Goal: Task Accomplishment & Management: Complete application form

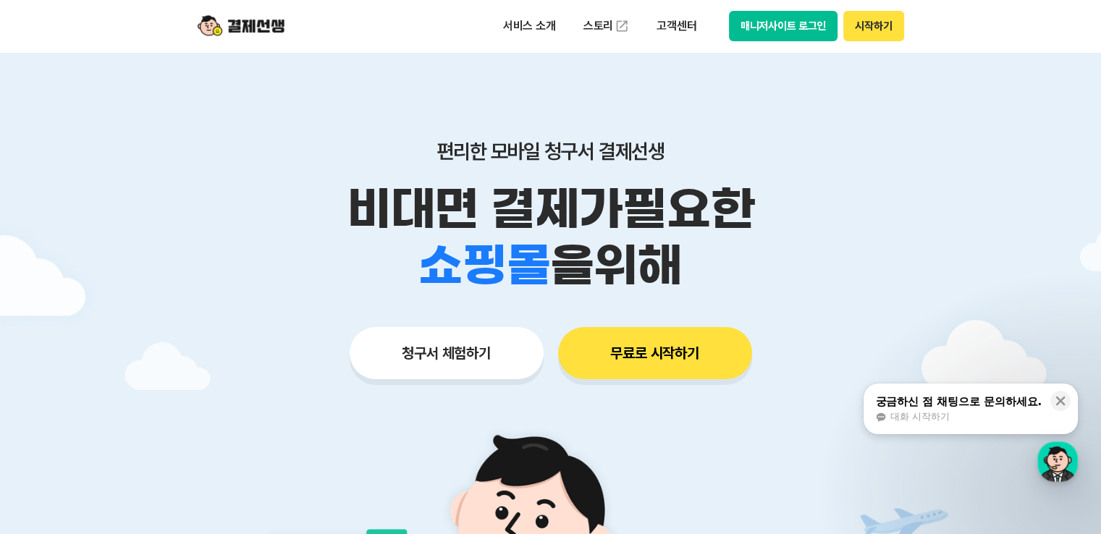
click at [927, 413] on span "대화 시작하기" at bounding box center [919, 416] width 59 height 13
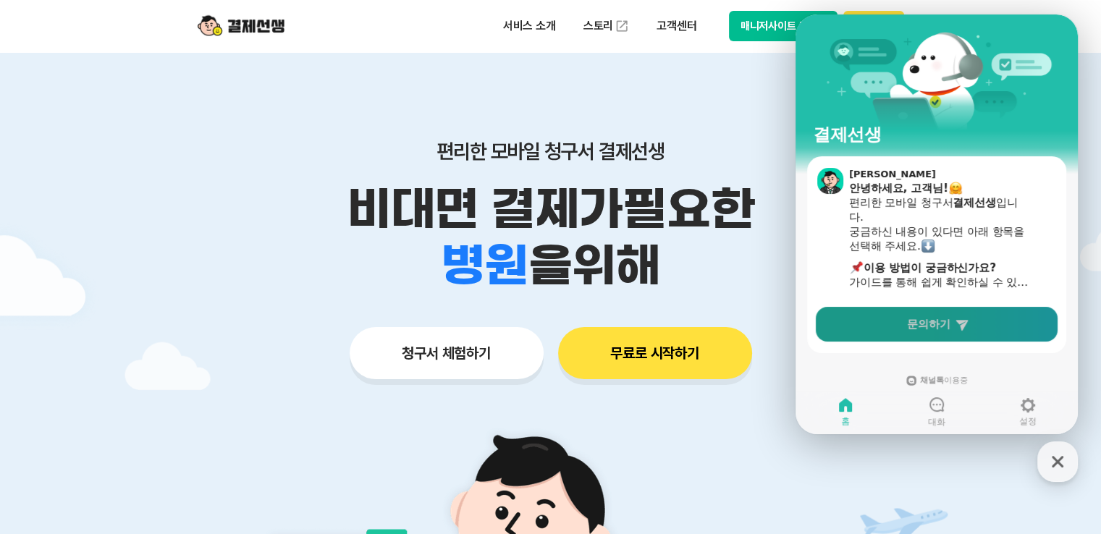
click at [885, 329] on link "문의하기" at bounding box center [937, 324] width 242 height 35
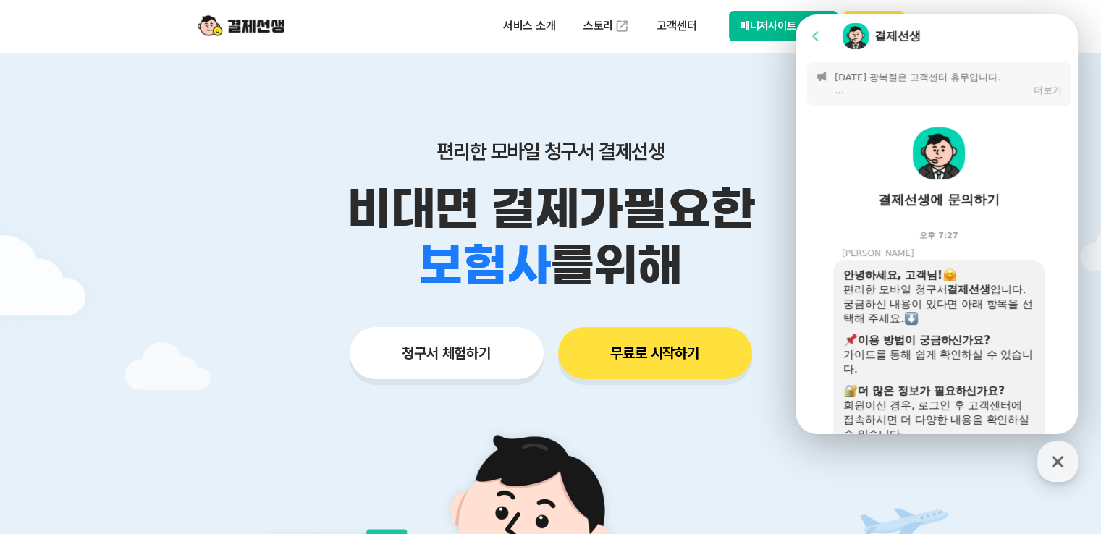
click at [887, 86] on p "[DATE] 광복절은 고객센터 휴무입니다. [결제선생 운영시간] 월-목: 09:30~18:00 (점심 12:00~13:00) 금: 09:30~…" at bounding box center [931, 84] width 192 height 26
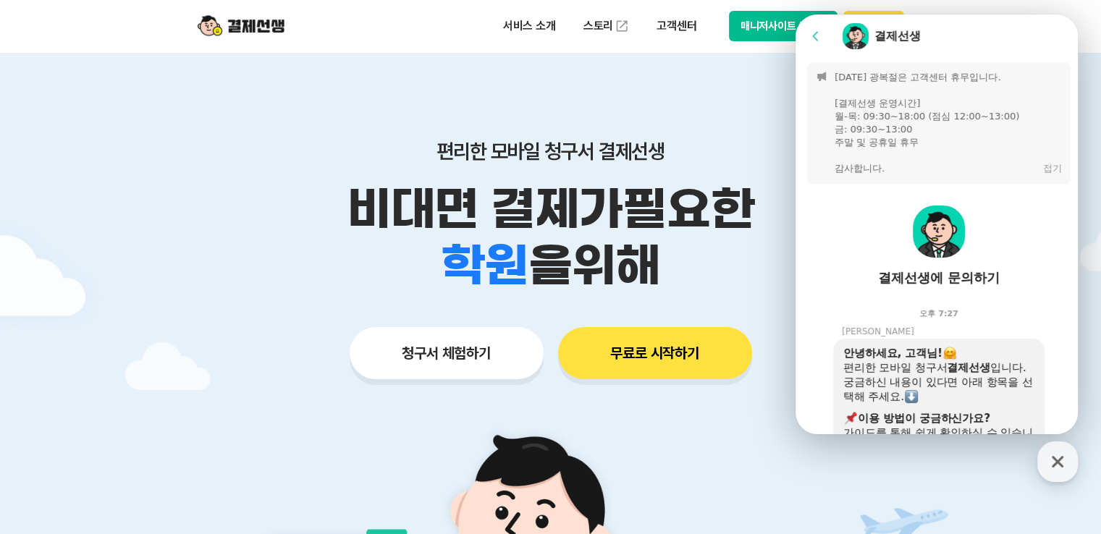
click at [865, 143] on p "[DATE] 광복절은 고객센터 휴무입니다. [결제선생 운영시간] 월-목: 09:30~18:00 (점심 12:00~13:00) 금: 09:30~…" at bounding box center [935, 123] width 201 height 104
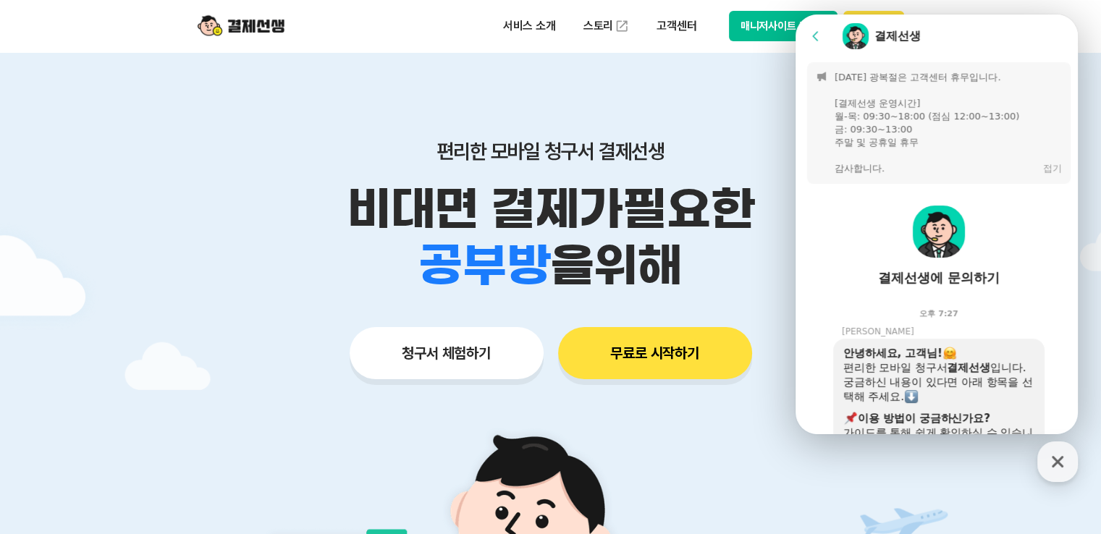
click at [719, 126] on div "편리한 모바일 청구서 결제선생 비대면 결제가 필요한 학원 공부방 호텔 쇼핑몰 병원 배달 보험사 항공사 골프장 을 위해 청구서 체험하기 무료로 …" at bounding box center [550, 231] width 741 height 358
click at [811, 38] on icon at bounding box center [816, 36] width 14 height 14
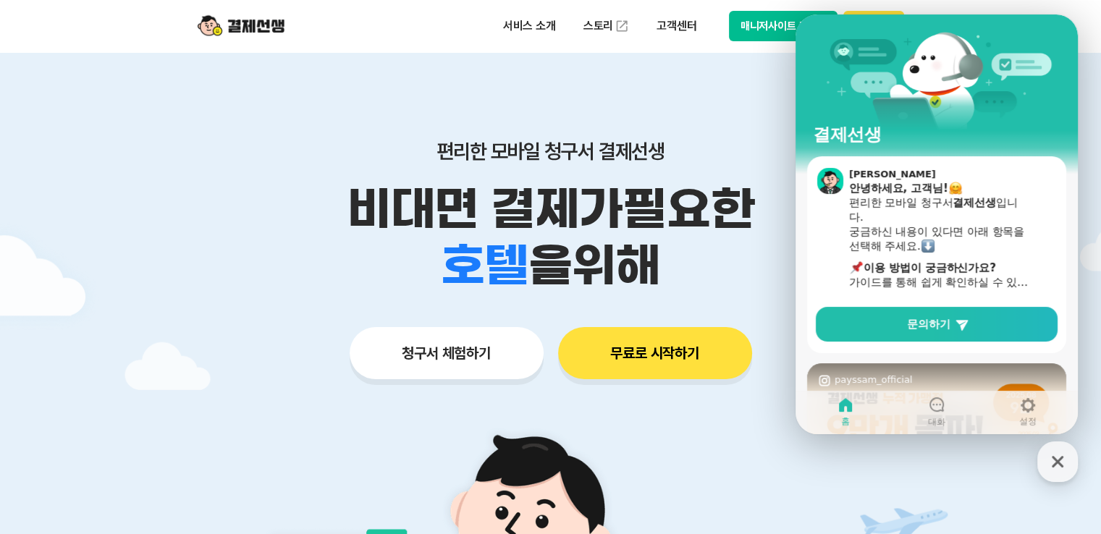
click at [454, 365] on button "청구서 체험하기" at bounding box center [447, 353] width 194 height 52
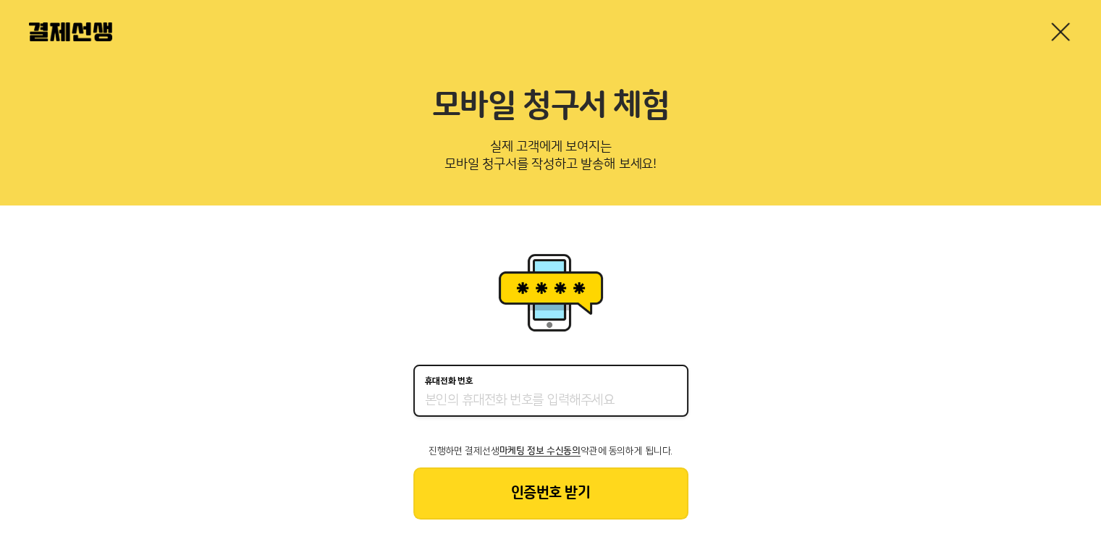
click at [479, 400] on input "휴대전화 번호" at bounding box center [551, 400] width 252 height 17
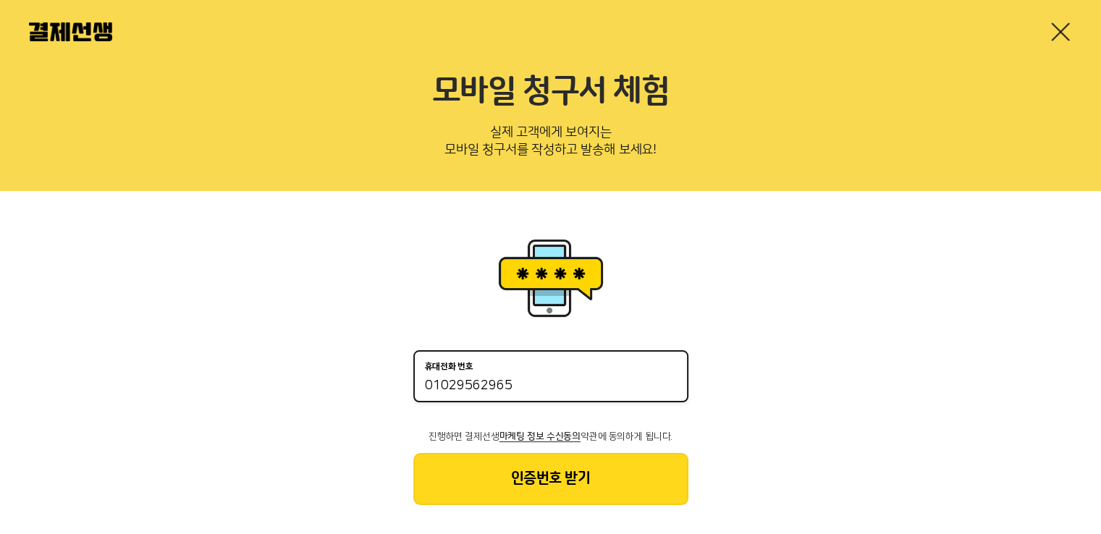
scroll to position [29, 0]
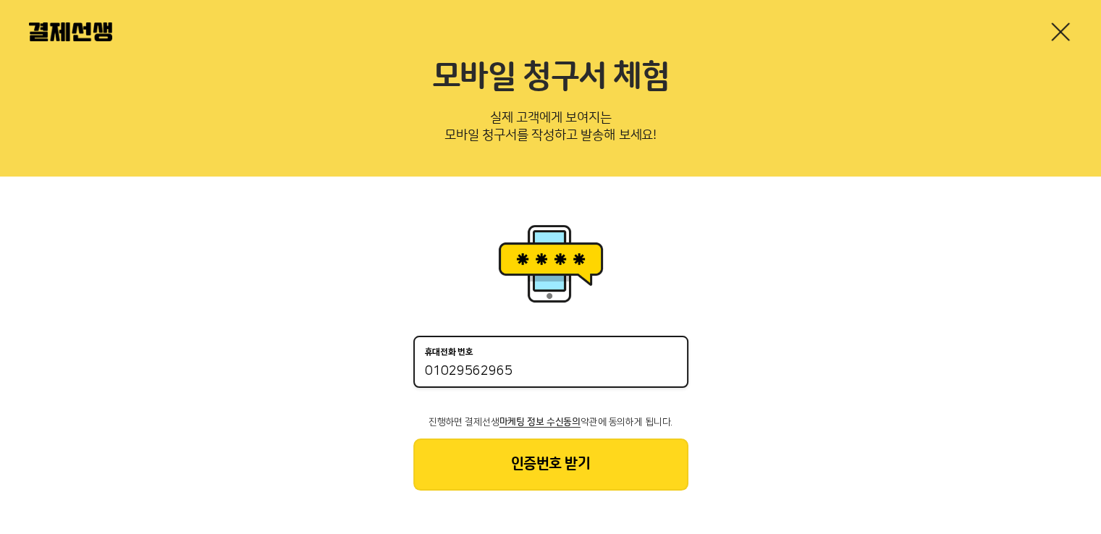
type input "01029562965"
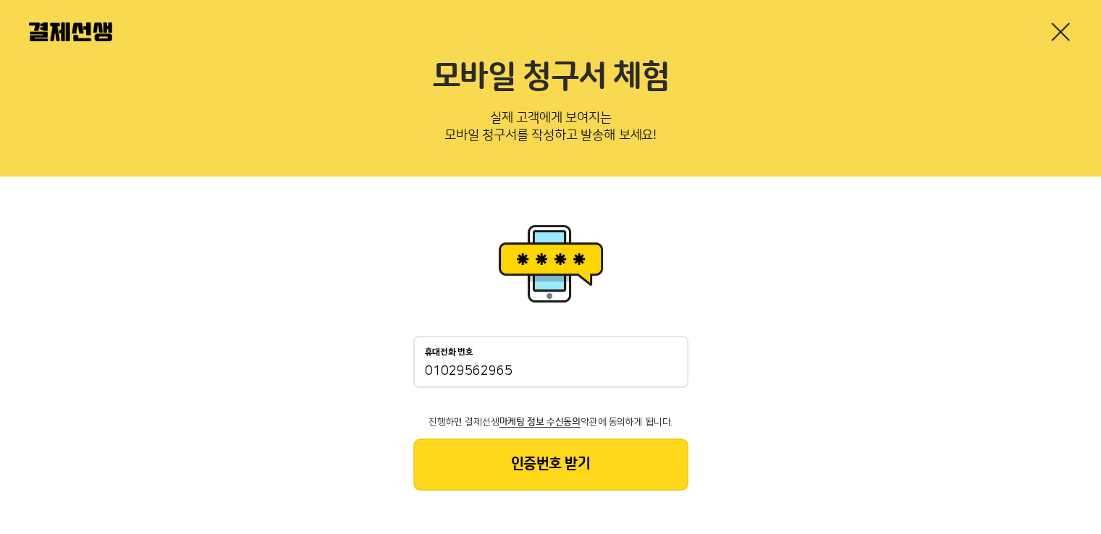
click at [486, 472] on button "인증번호 받기" at bounding box center [550, 465] width 275 height 52
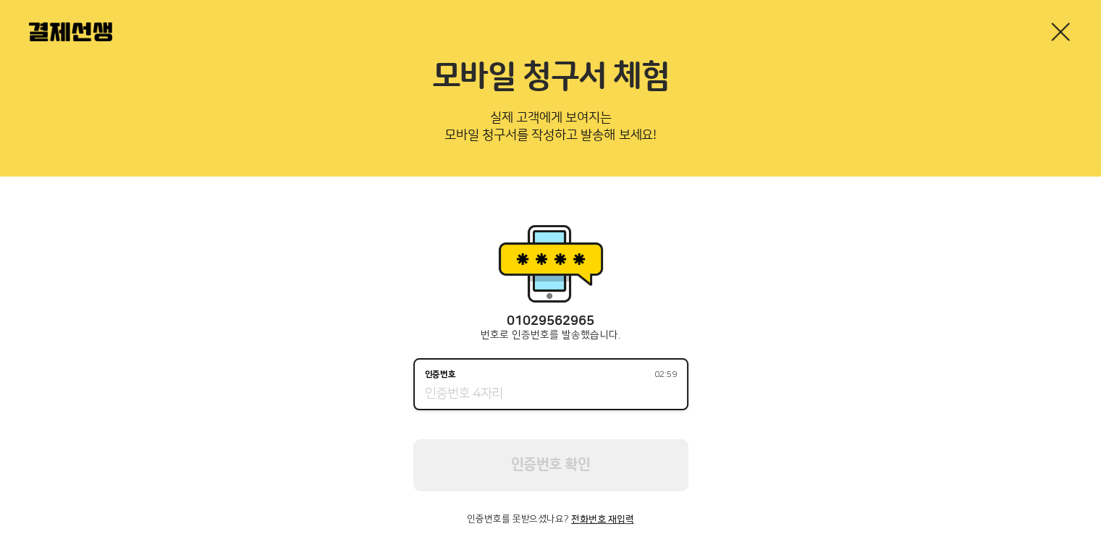
click at [533, 386] on input "인증번호 02:59" at bounding box center [551, 394] width 252 height 17
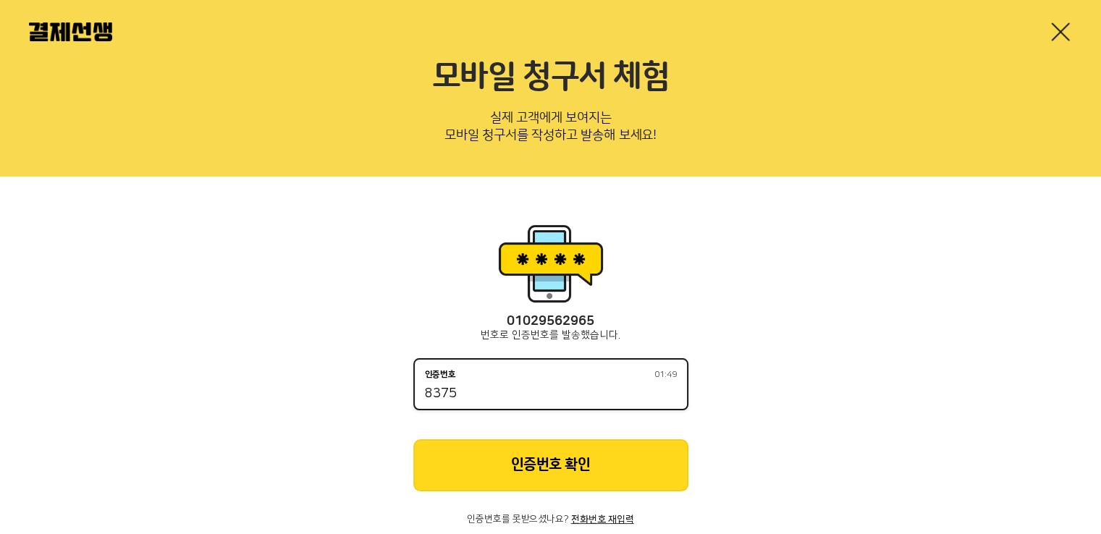
type input "8375"
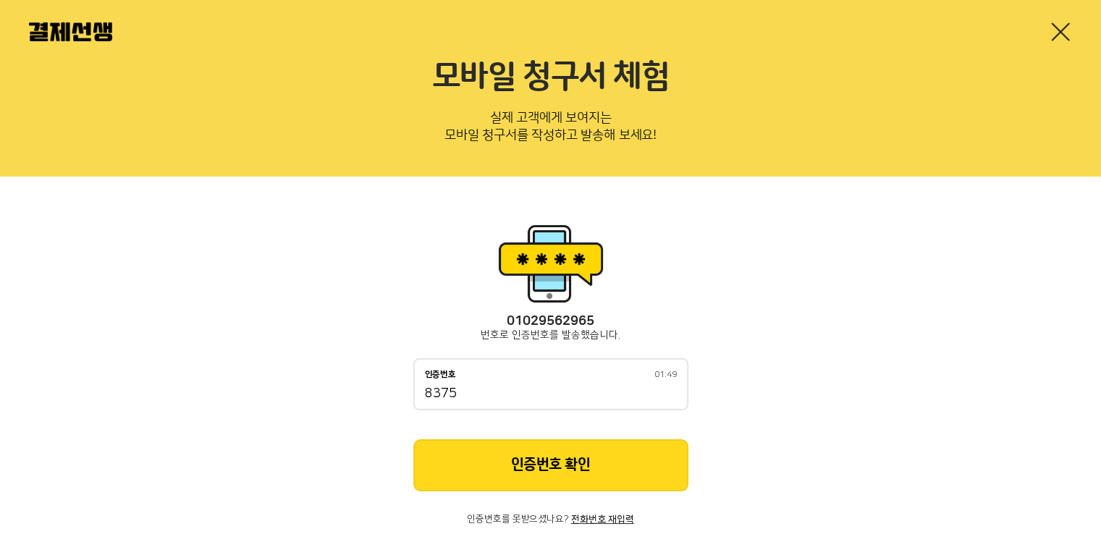
click at [467, 439] on button "인증번호 확인" at bounding box center [550, 465] width 275 height 52
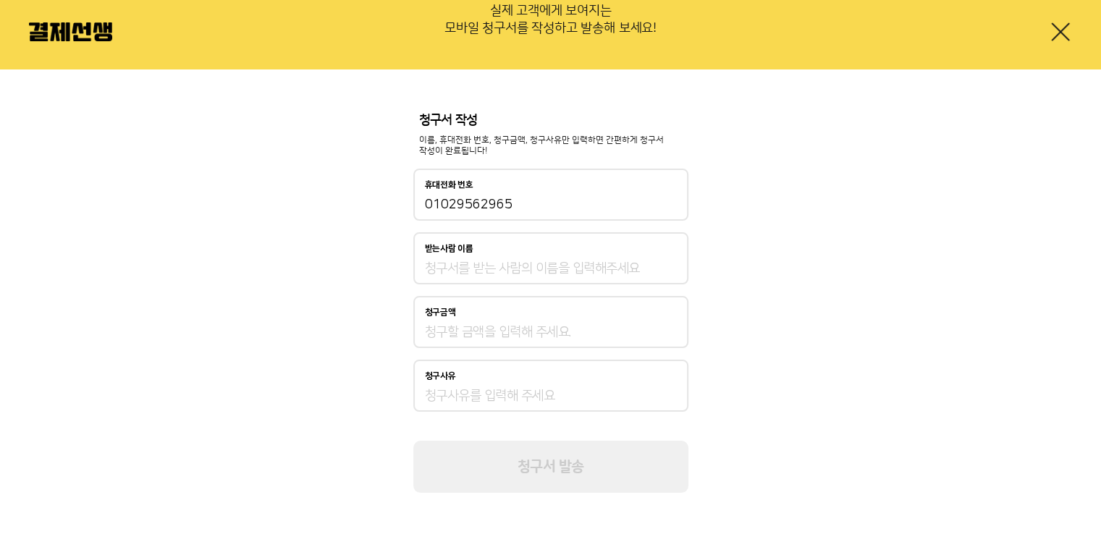
scroll to position [139, 0]
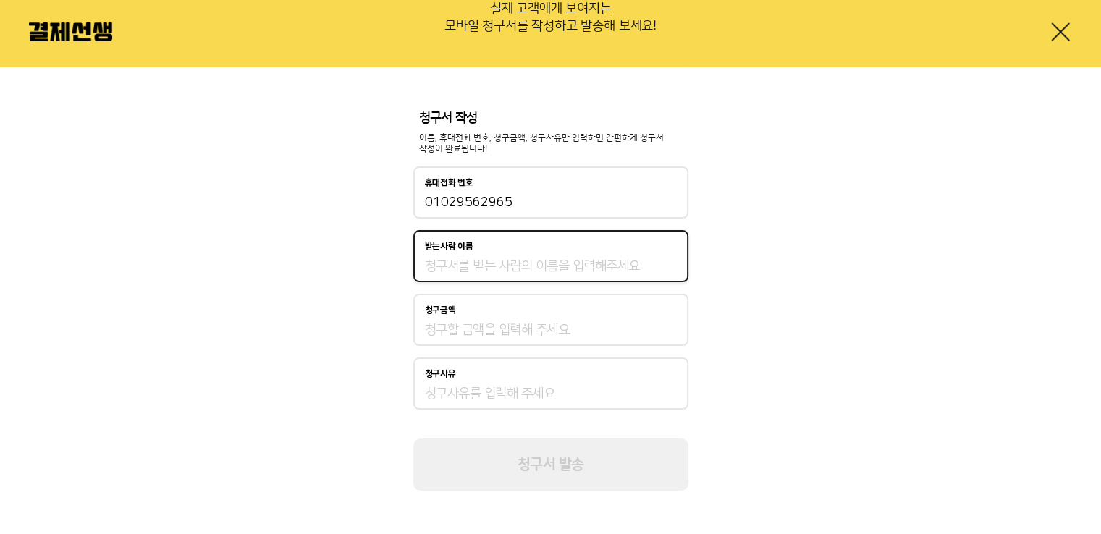
click at [523, 271] on input "받는사람 이름" at bounding box center [551, 266] width 252 height 17
type input "KIS 윤지우"
click at [497, 325] on input "청구금액" at bounding box center [551, 329] width 252 height 17
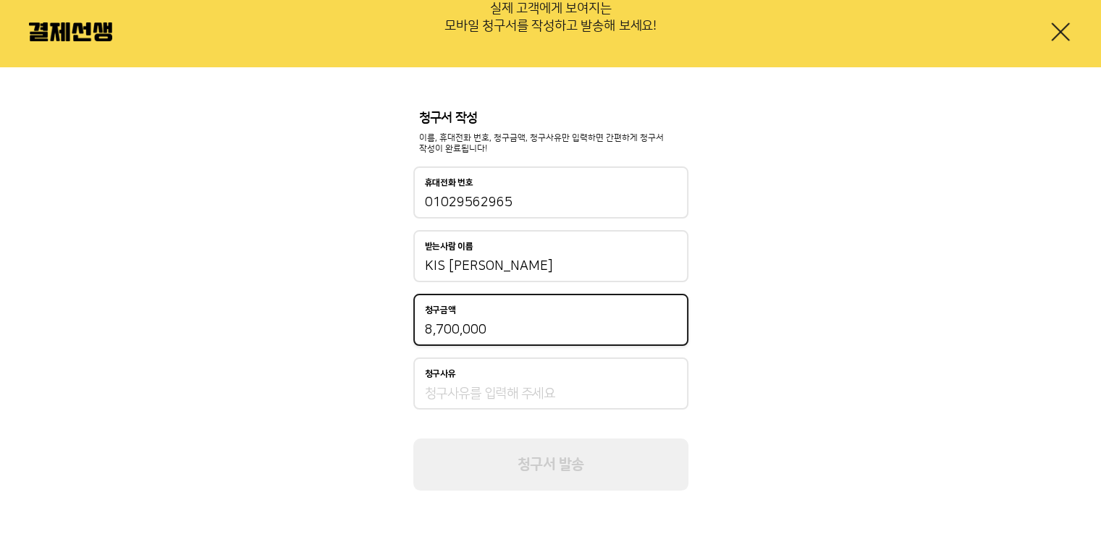
type input "8,700,000"
click at [476, 386] on input "청구사유" at bounding box center [551, 393] width 252 height 17
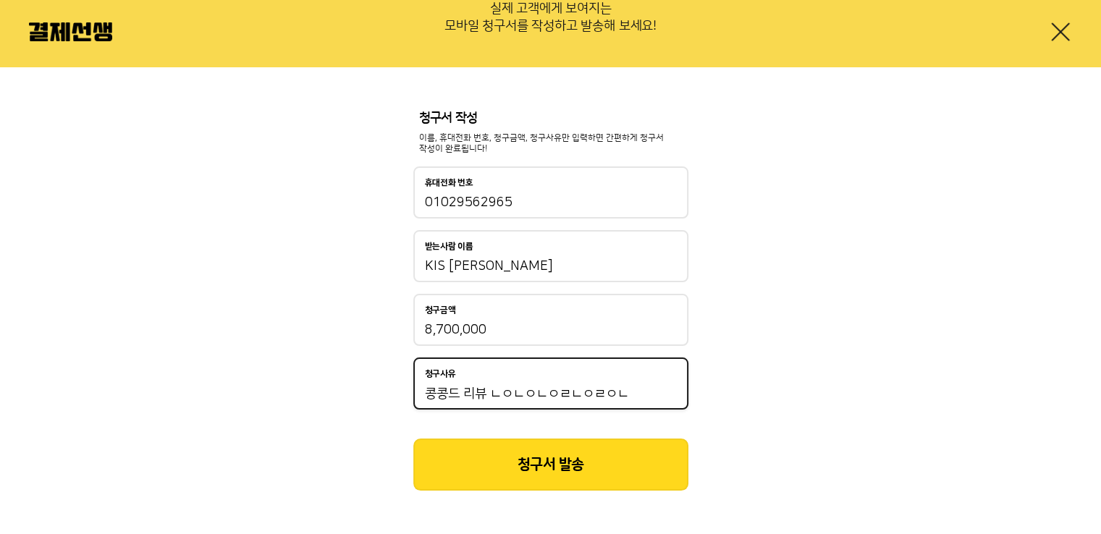
scroll to position [0, 0]
type input "콩"
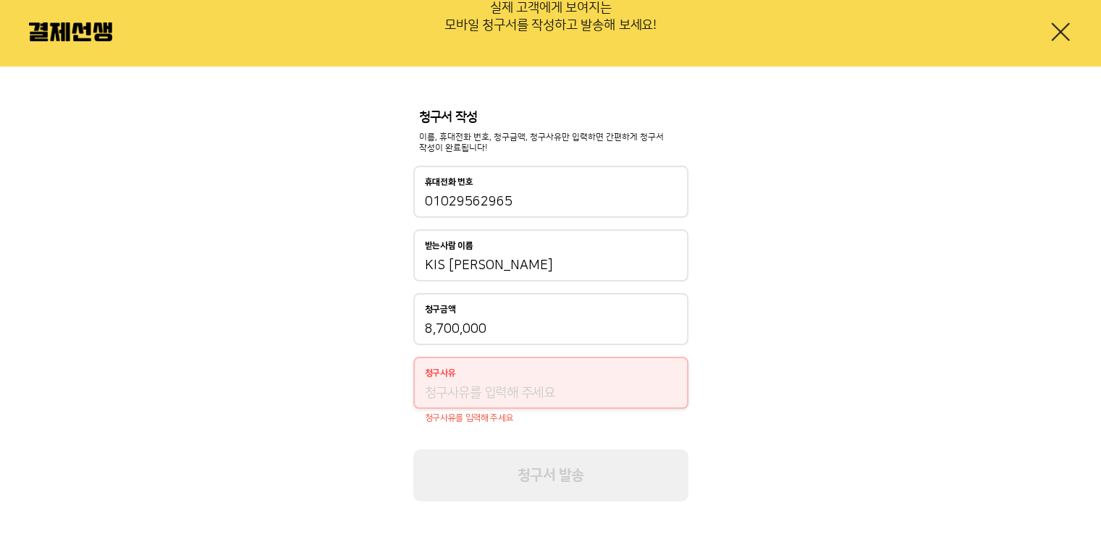
click at [485, 387] on input "청구사유" at bounding box center [551, 392] width 252 height 17
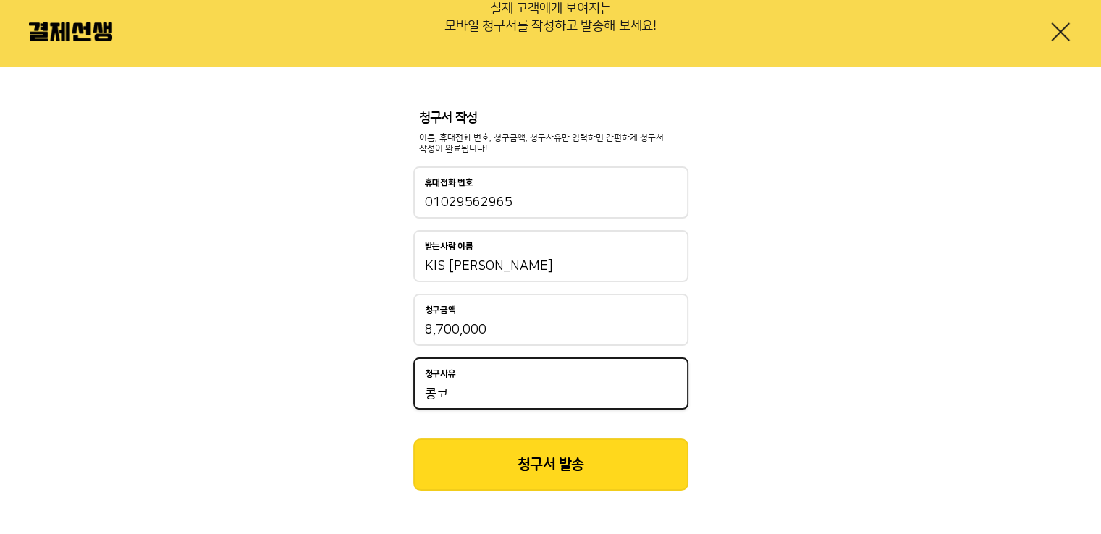
type input "콩"
type input "The Concord Review 준비비용"
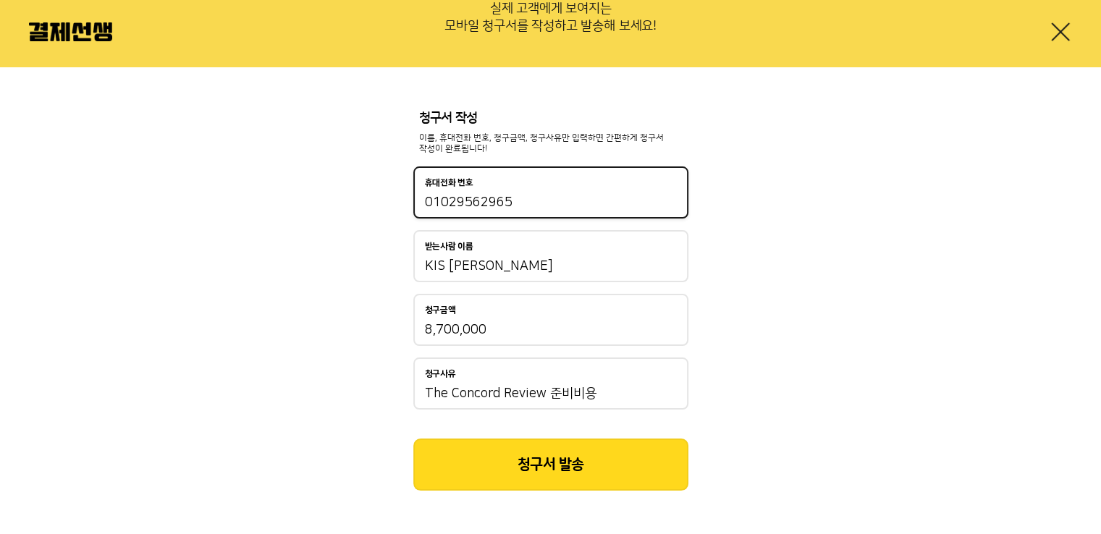
drag, startPoint x: 520, startPoint y: 198, endPoint x: 394, endPoint y: 214, distance: 127.8
click at [394, 214] on div "청구서 작성 이름, 휴대전화 번호, 청구금액, 청구사유만 입력하면 간편하게 청구서 작성이 완료됩니다! 휴대전화 번호 01029562965 받는…" at bounding box center [550, 301] width 1101 height 468
click at [519, 206] on input "01029562965" at bounding box center [551, 202] width 252 height 17
click at [512, 196] on input "01029562965" at bounding box center [551, 202] width 252 height 17
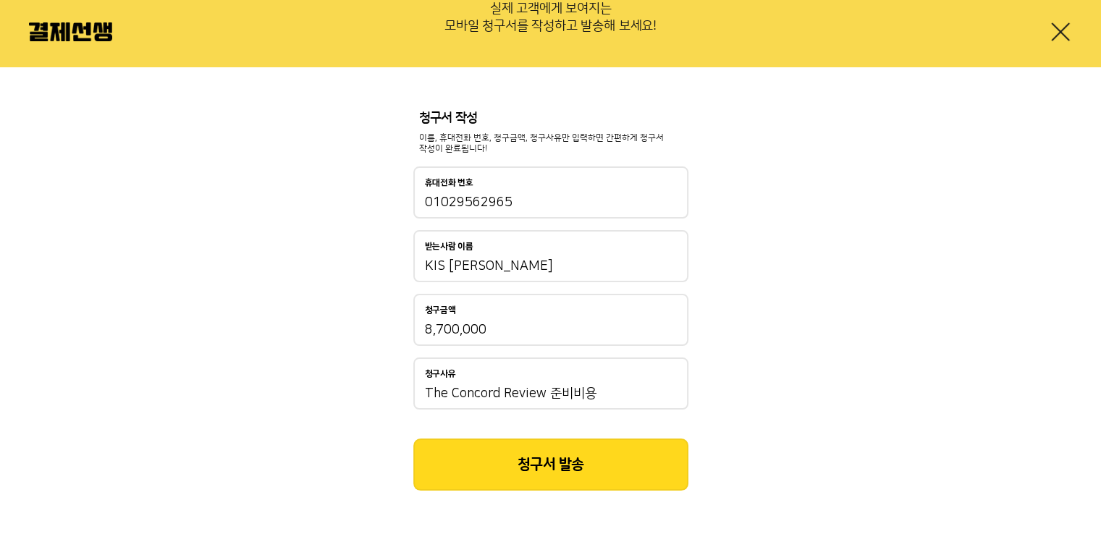
click at [548, 472] on button "청구서 발송" at bounding box center [550, 465] width 275 height 52
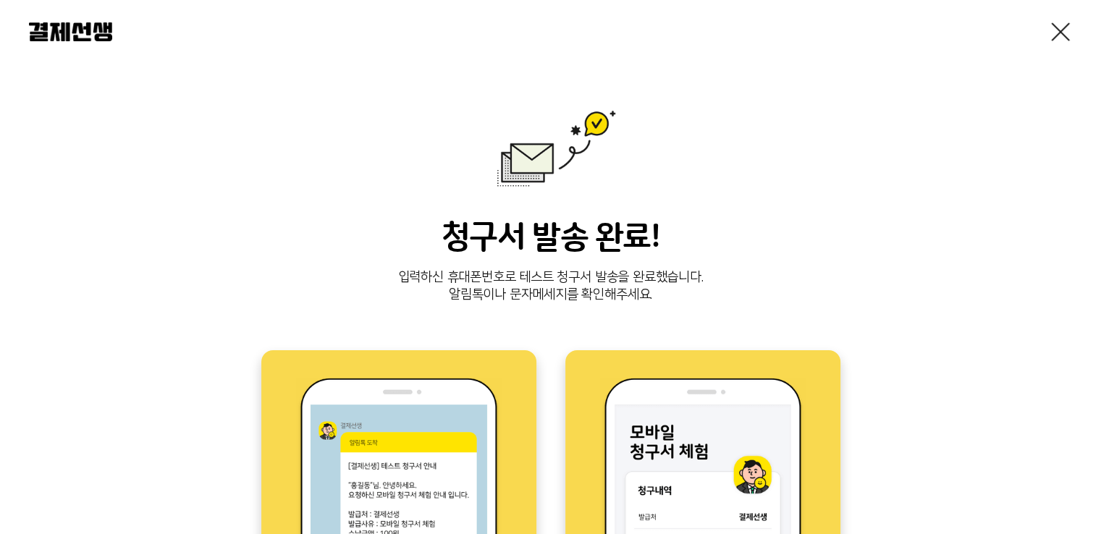
click at [1057, 30] on link at bounding box center [1060, 31] width 23 height 23
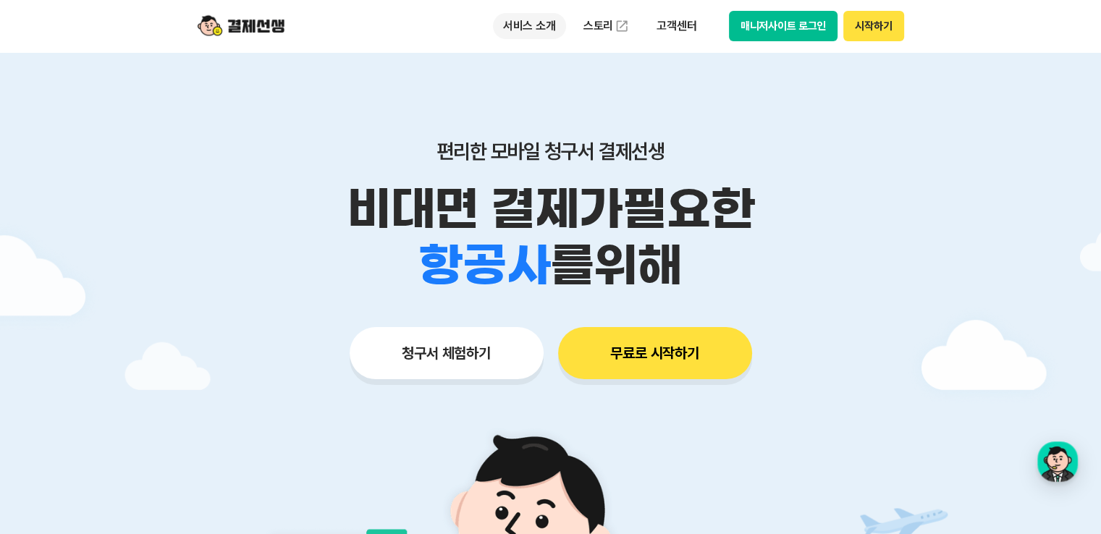
click at [536, 33] on p "서비스 소개" at bounding box center [529, 26] width 73 height 26
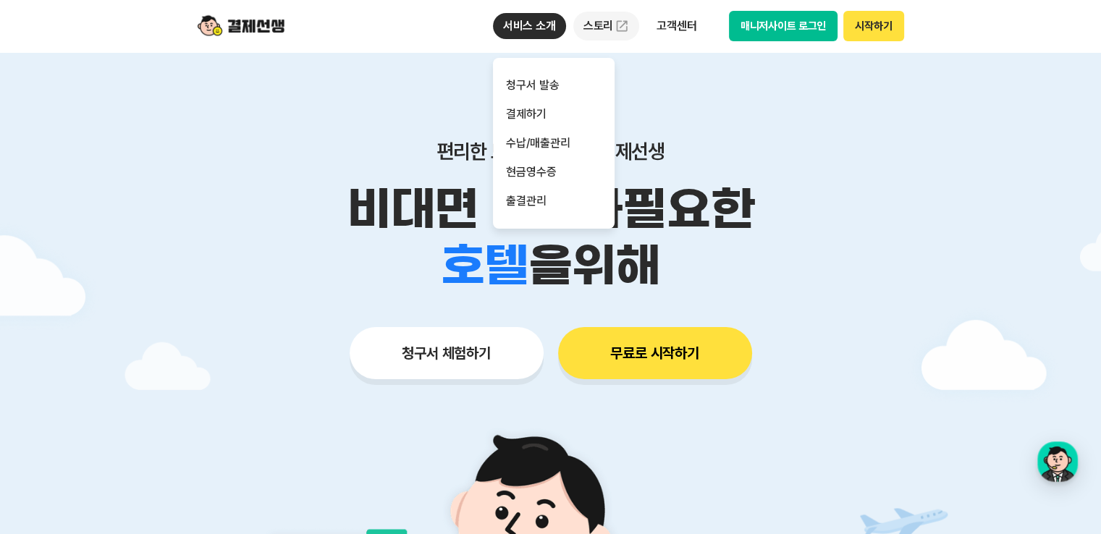
click at [612, 22] on link "스토리" at bounding box center [606, 26] width 67 height 29
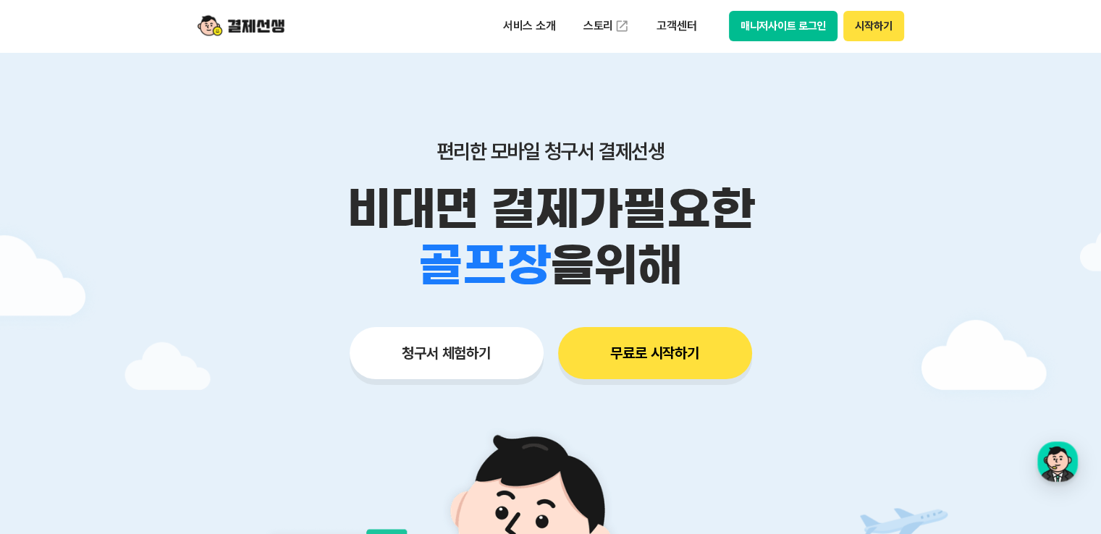
click at [809, 150] on p "편리한 모바일 청구서 결제선생" at bounding box center [550, 151] width 741 height 25
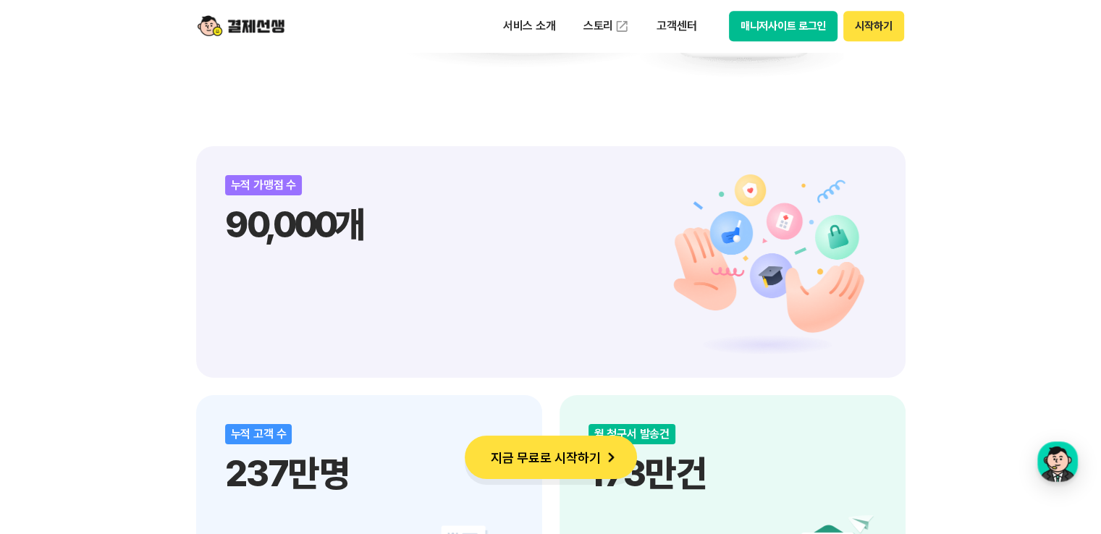
scroll to position [1520, 0]
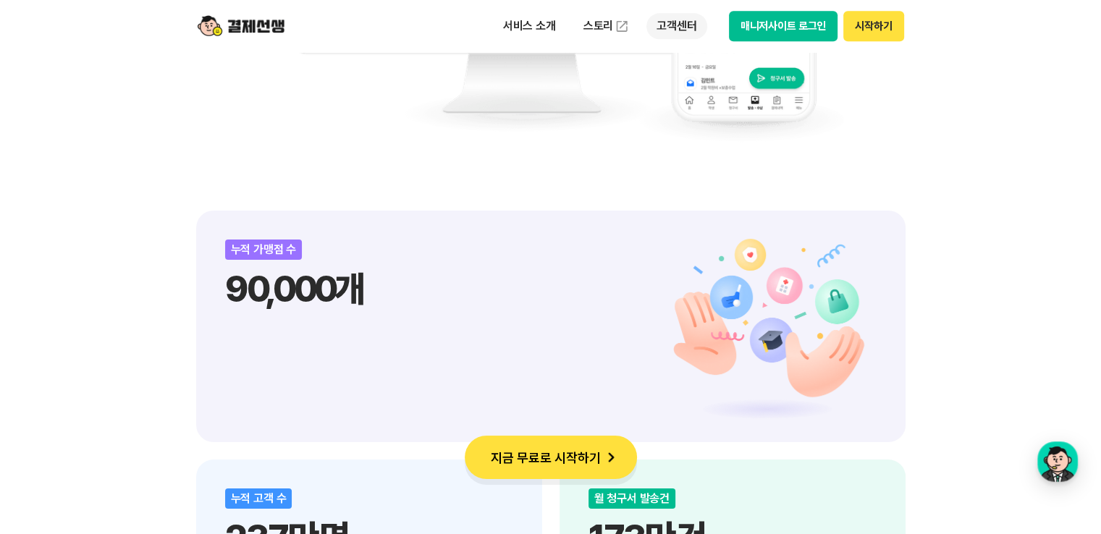
click at [680, 28] on p "고객센터" at bounding box center [676, 26] width 60 height 26
click at [678, 82] on link "자주 묻는 질문" at bounding box center [707, 85] width 122 height 29
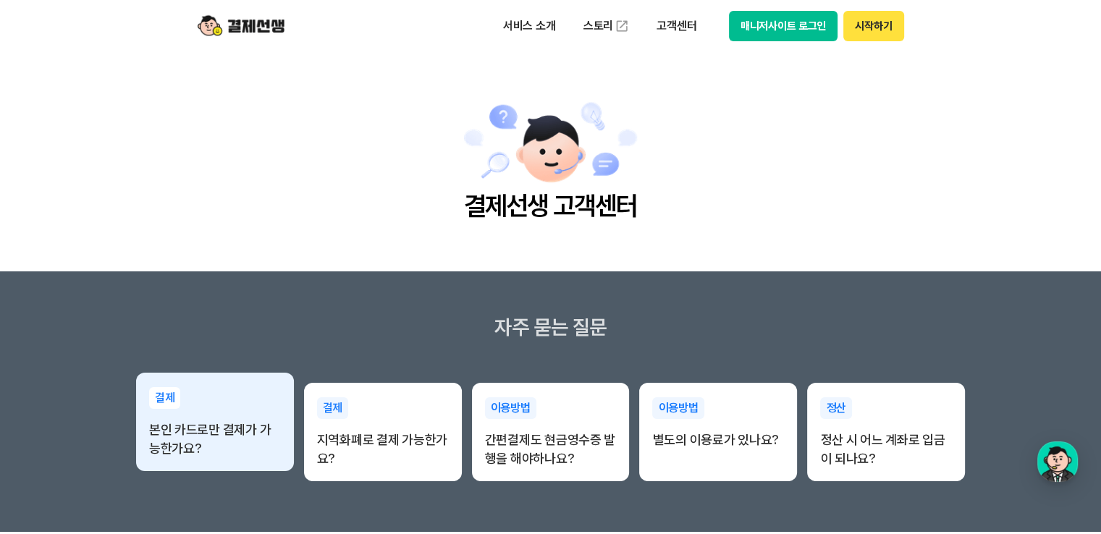
click at [272, 437] on p "본인 카드로만 결제가 가능한가요?" at bounding box center [215, 440] width 132 height 38
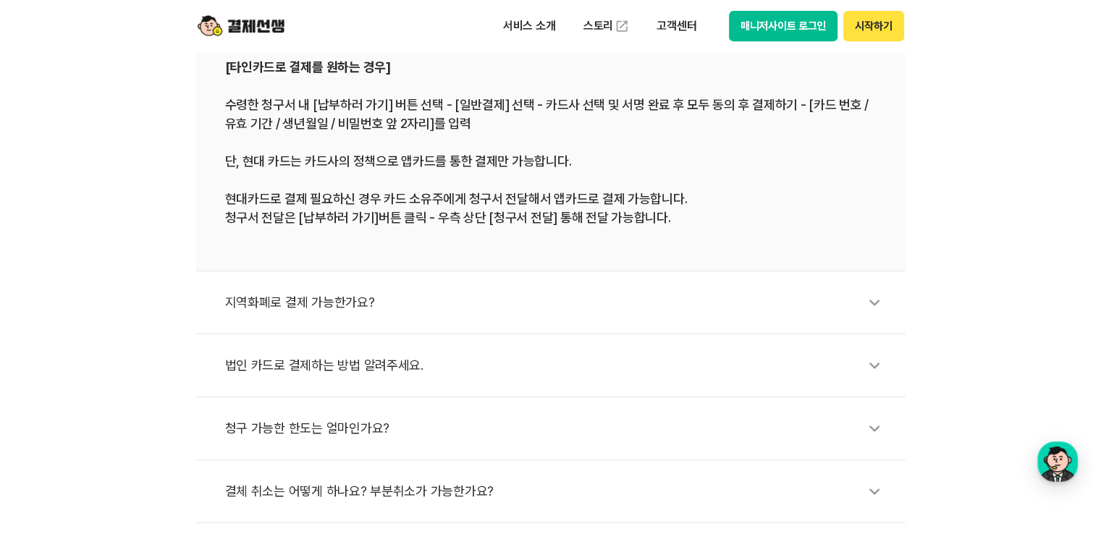
scroll to position [724, 0]
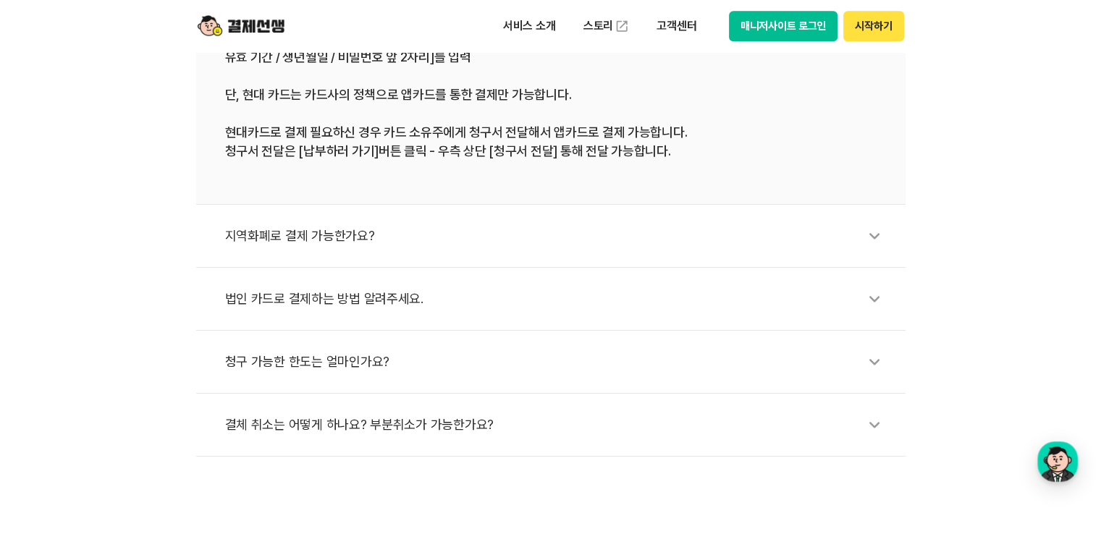
click at [405, 300] on div "법인 카드로 결제하는 방법 알려주세요." at bounding box center [558, 298] width 666 height 33
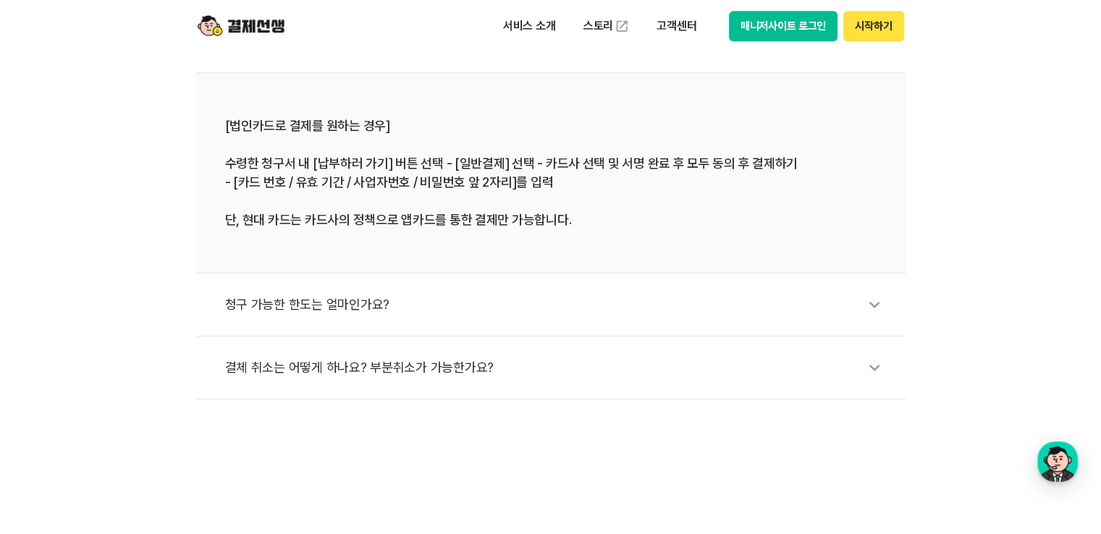
click at [412, 300] on div "청구 가능한 한도는 얼마인가요?" at bounding box center [558, 304] width 666 height 33
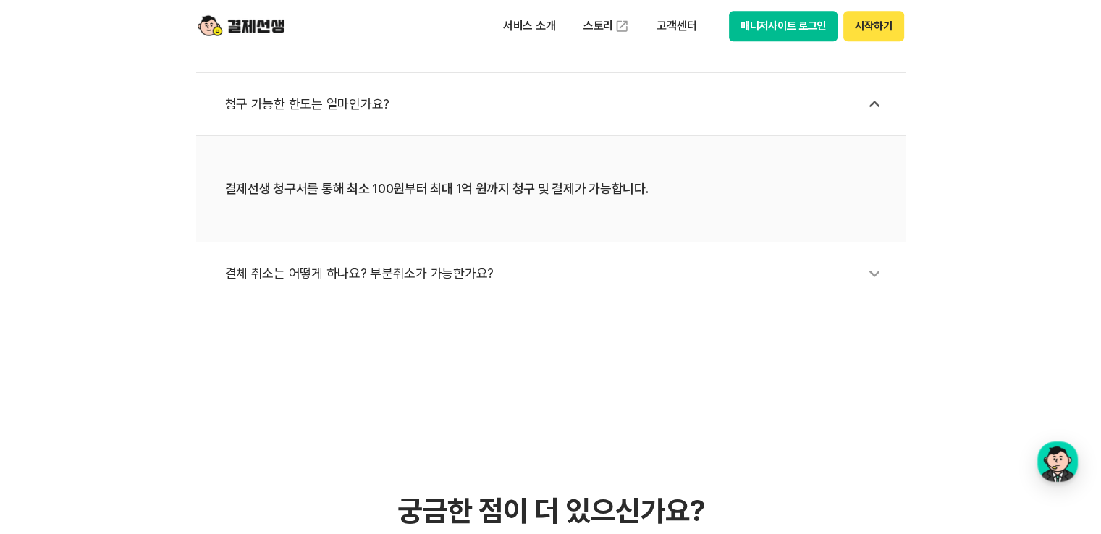
click at [436, 277] on div "결체 취소는 어떻게 하나요? 부분취소가 가능한가요?" at bounding box center [558, 273] width 666 height 33
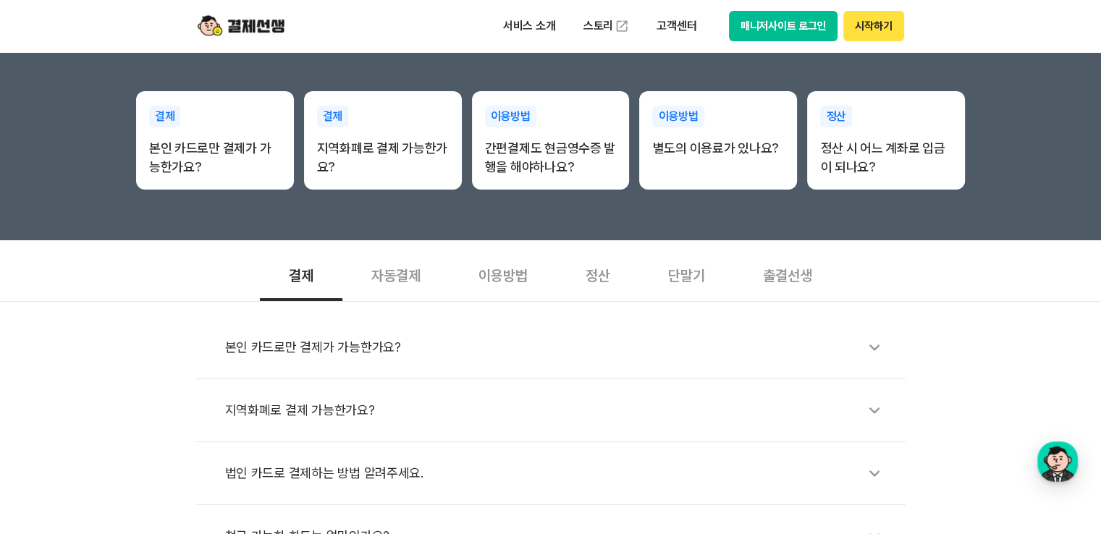
scroll to position [217, 0]
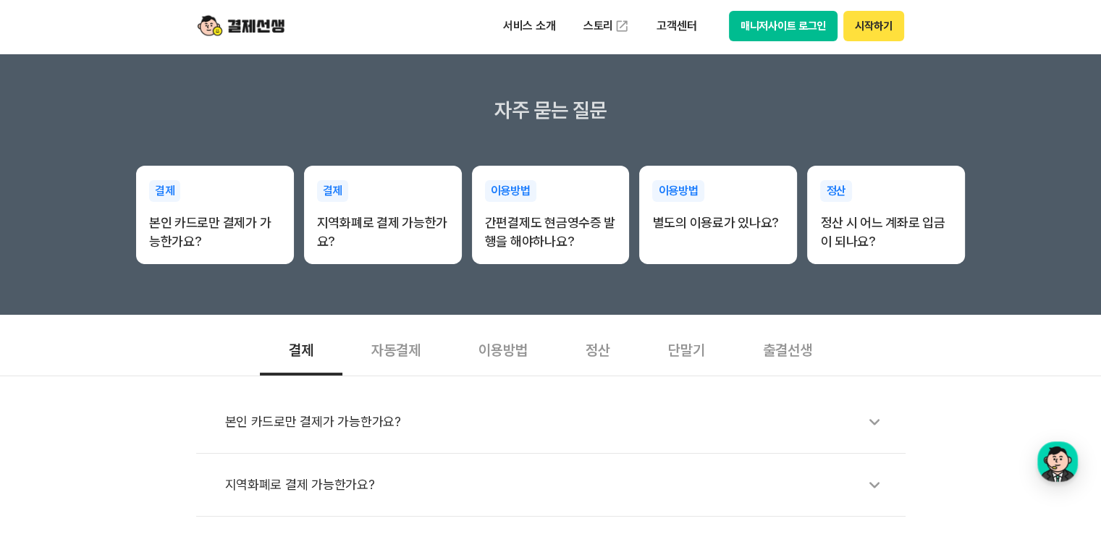
click at [381, 355] on div "자동결제" at bounding box center [395, 349] width 107 height 54
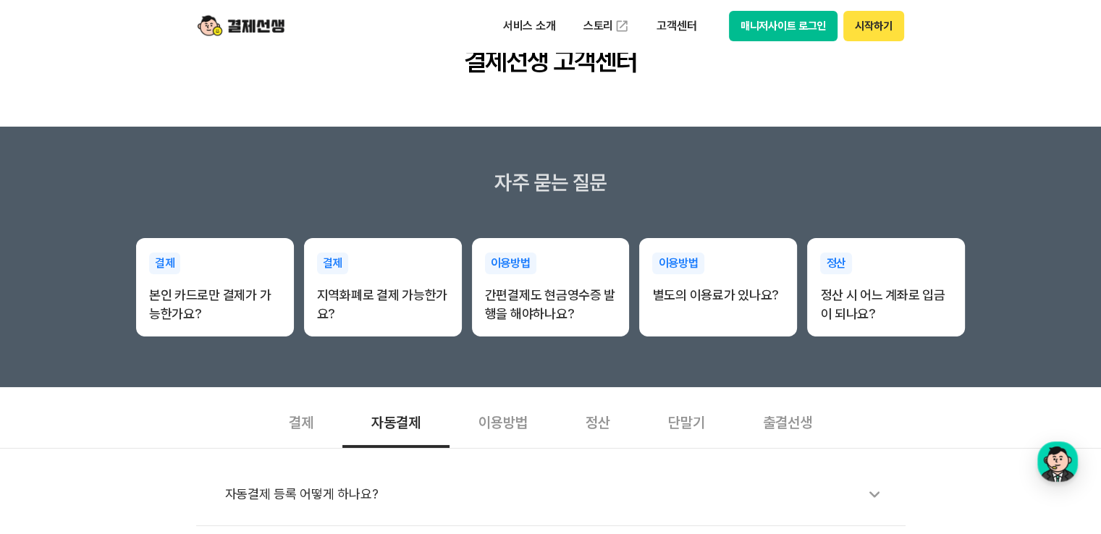
scroll to position [145, 0]
click at [498, 423] on div "이용방법" at bounding box center [503, 422] width 107 height 54
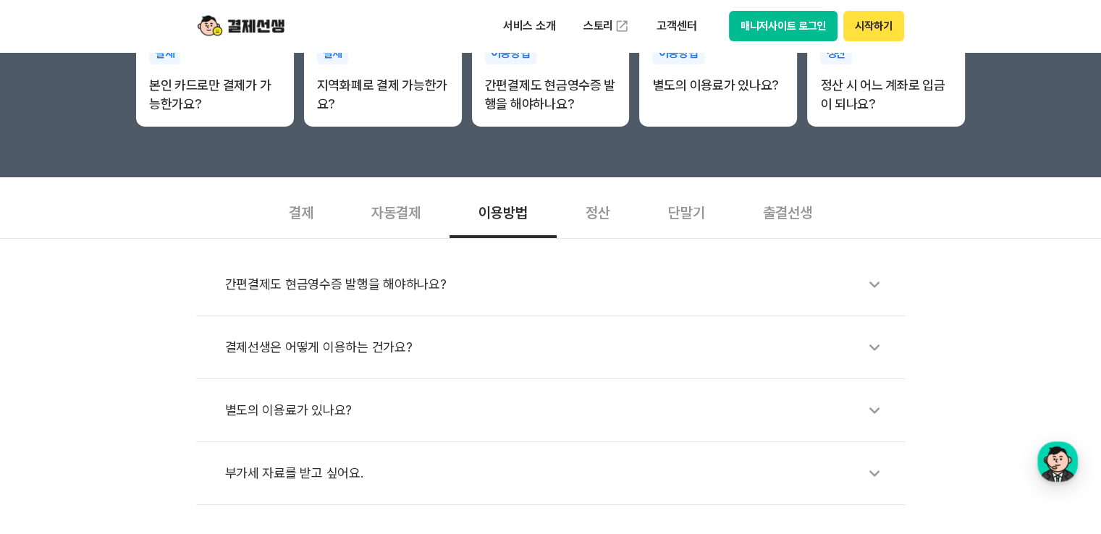
scroll to position [362, 0]
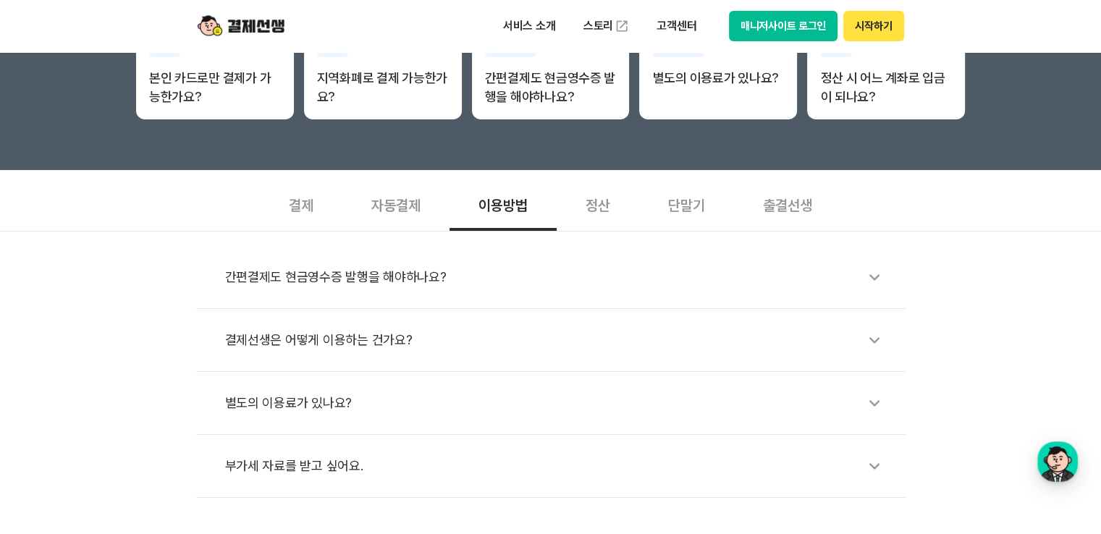
click at [409, 273] on div "간편결제도 현금영수증 발행을 해야하나요?" at bounding box center [558, 277] width 666 height 33
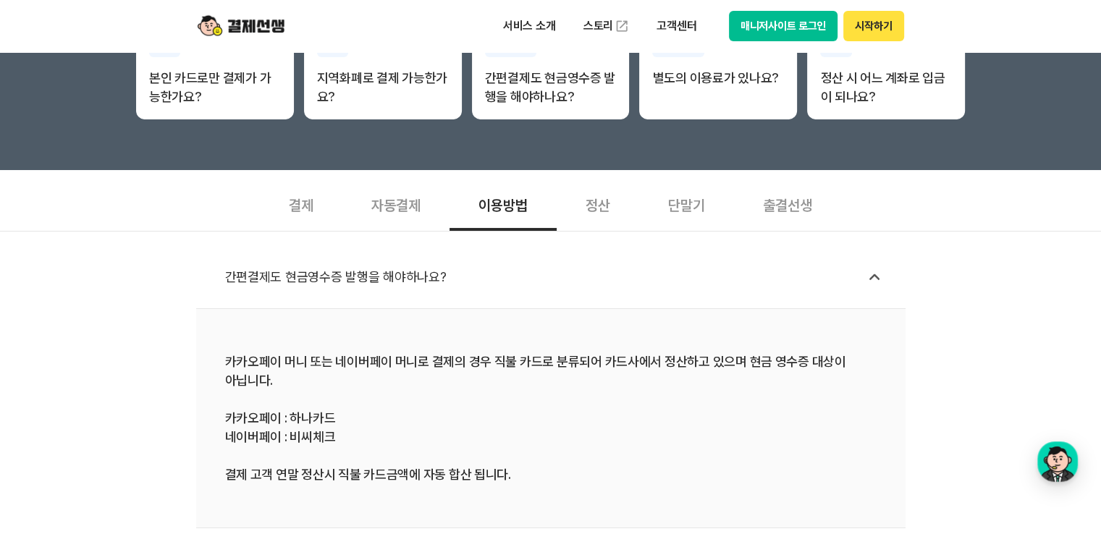
click at [586, 213] on div "정산" at bounding box center [598, 204] width 83 height 54
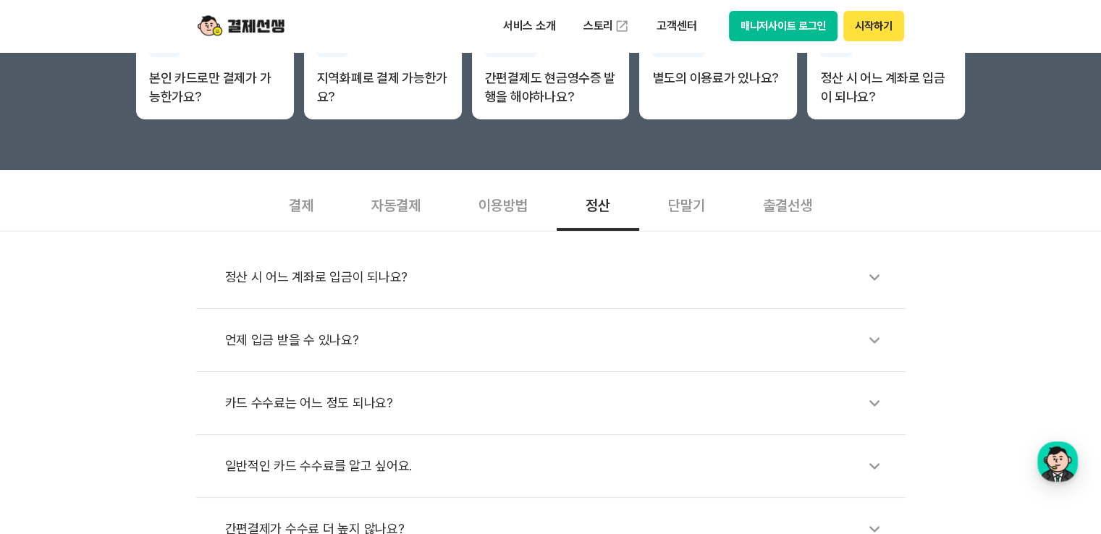
click at [384, 277] on div "정산 시 어느 계좌로 입금이 되나요?" at bounding box center [558, 277] width 666 height 33
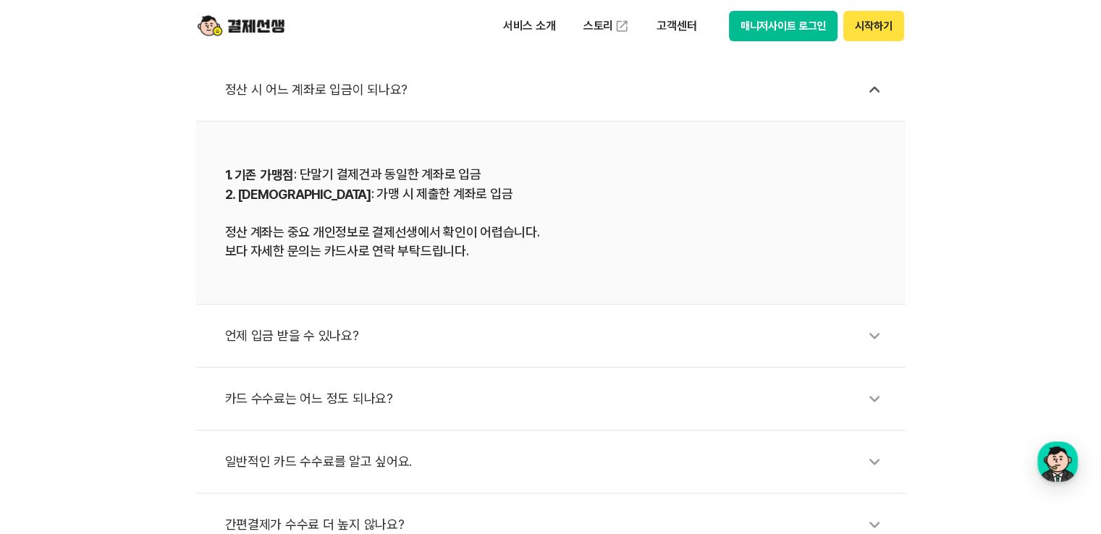
scroll to position [579, 0]
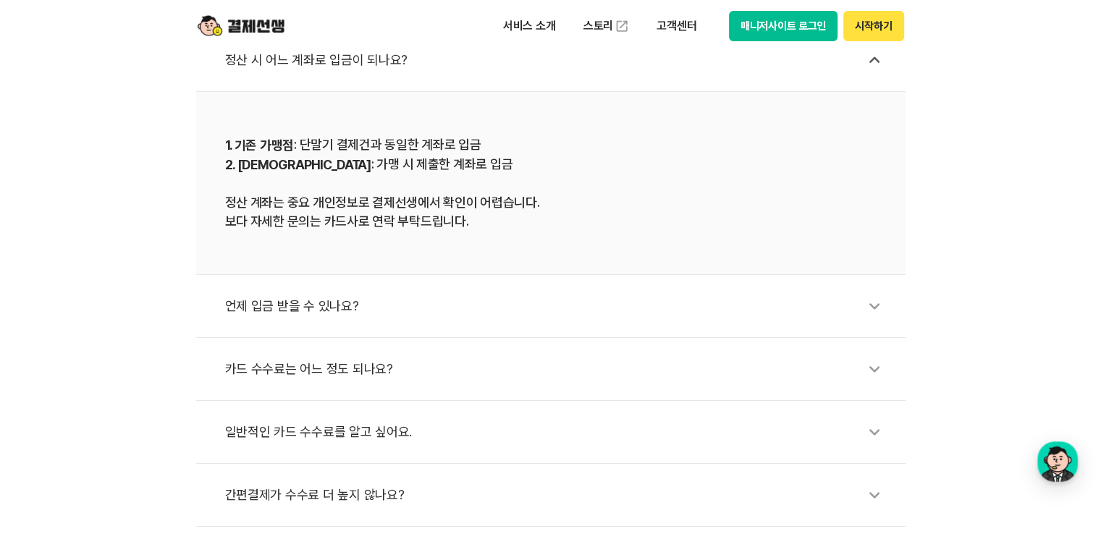
click at [425, 307] on div "언제 입금 받을 수 있나요?" at bounding box center [558, 306] width 666 height 33
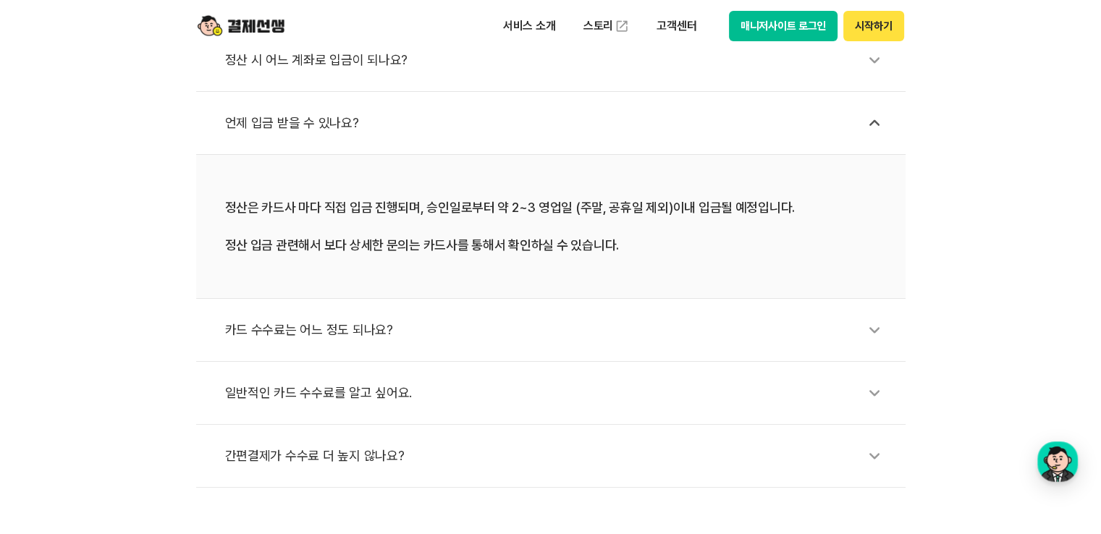
click at [389, 329] on div "카드 수수료는 어느 정도 되나요?" at bounding box center [558, 329] width 666 height 33
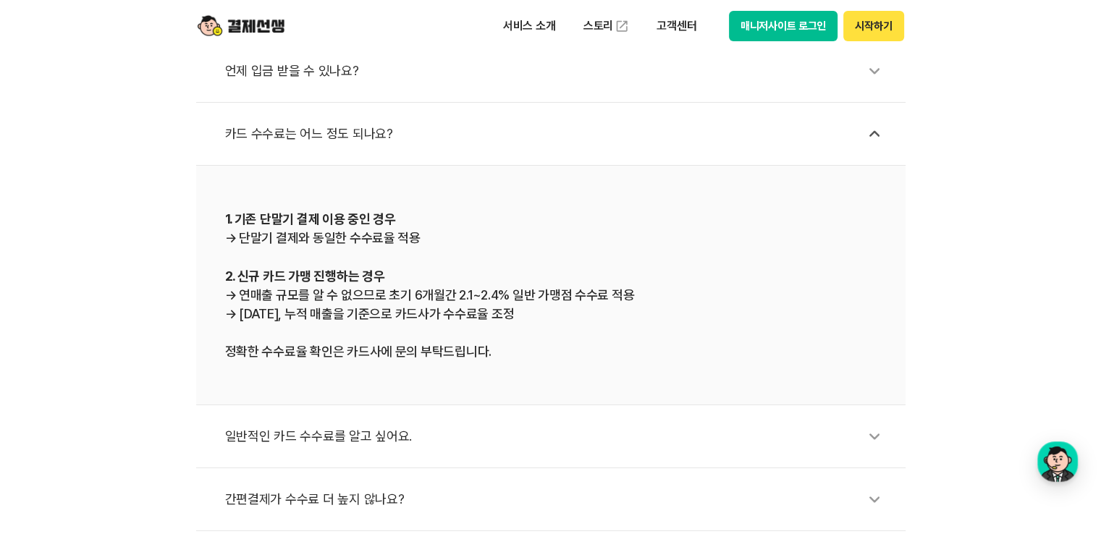
scroll to position [724, 0]
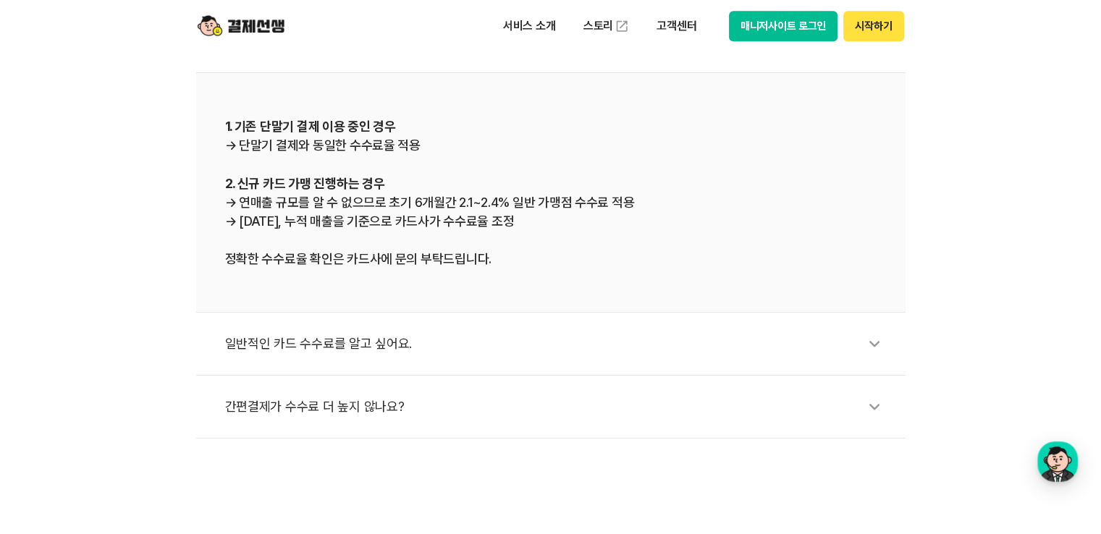
click at [397, 345] on div "일반적인 카드 수수료를 알고 싶어요." at bounding box center [558, 343] width 666 height 33
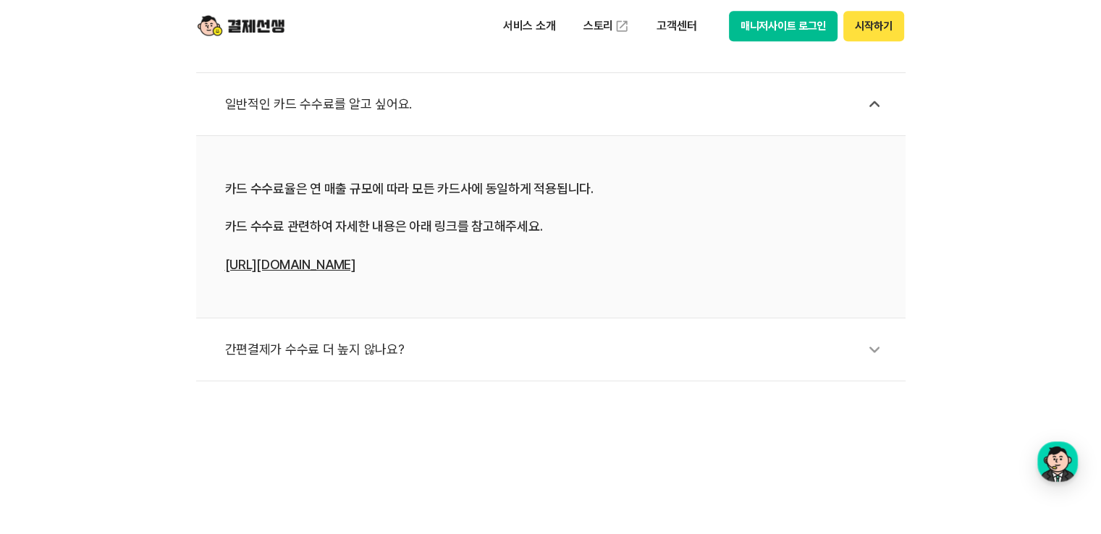
click at [411, 355] on div "간편결제가 수수료 더 높지 않나요?" at bounding box center [558, 349] width 666 height 33
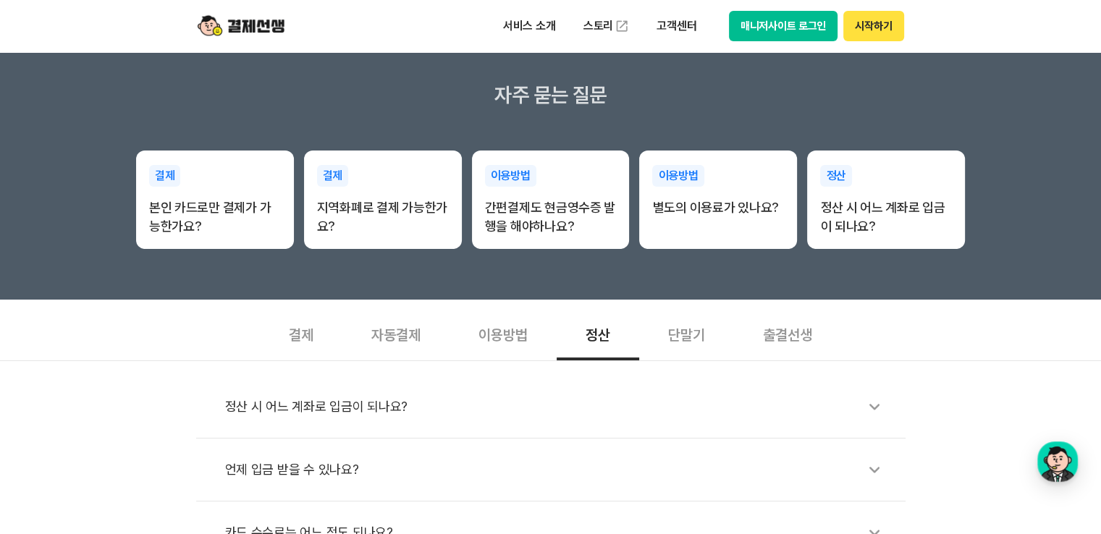
scroll to position [217, 0]
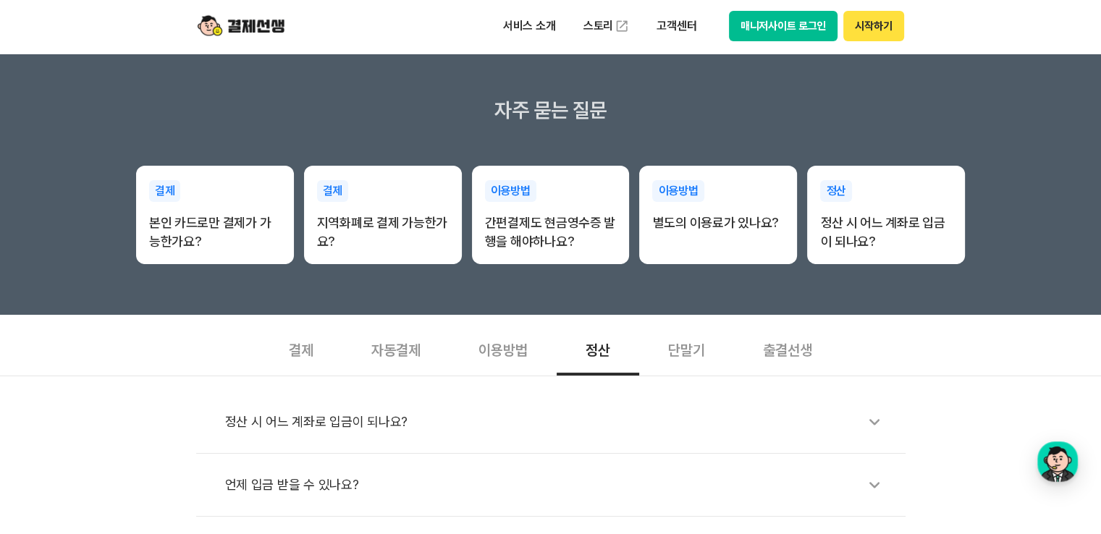
click at [687, 349] on div "단말기" at bounding box center [686, 349] width 95 height 54
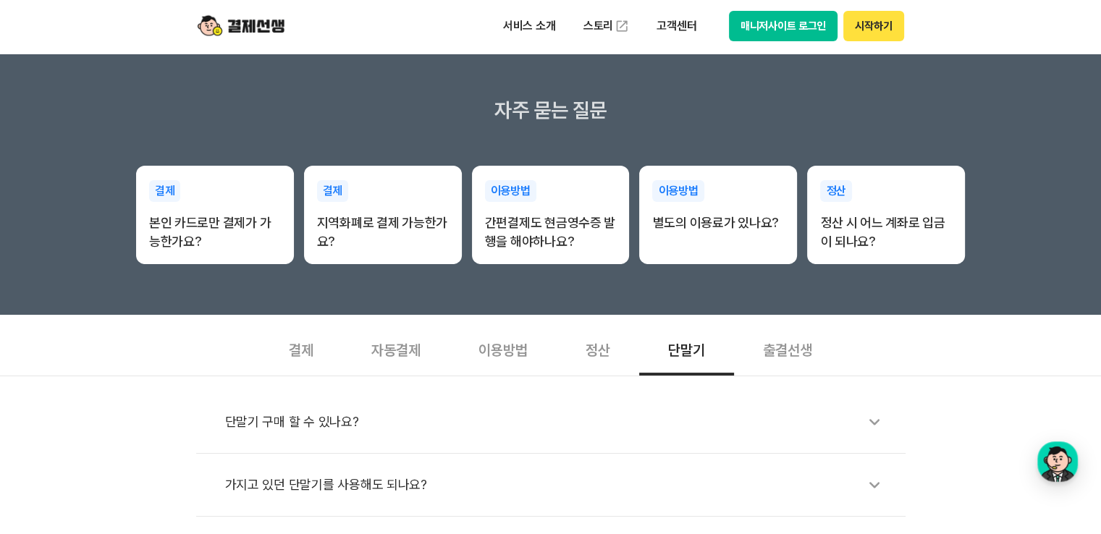
click at [599, 401] on li "단말기 구매 할 수 있나요?" at bounding box center [550, 422] width 709 height 63
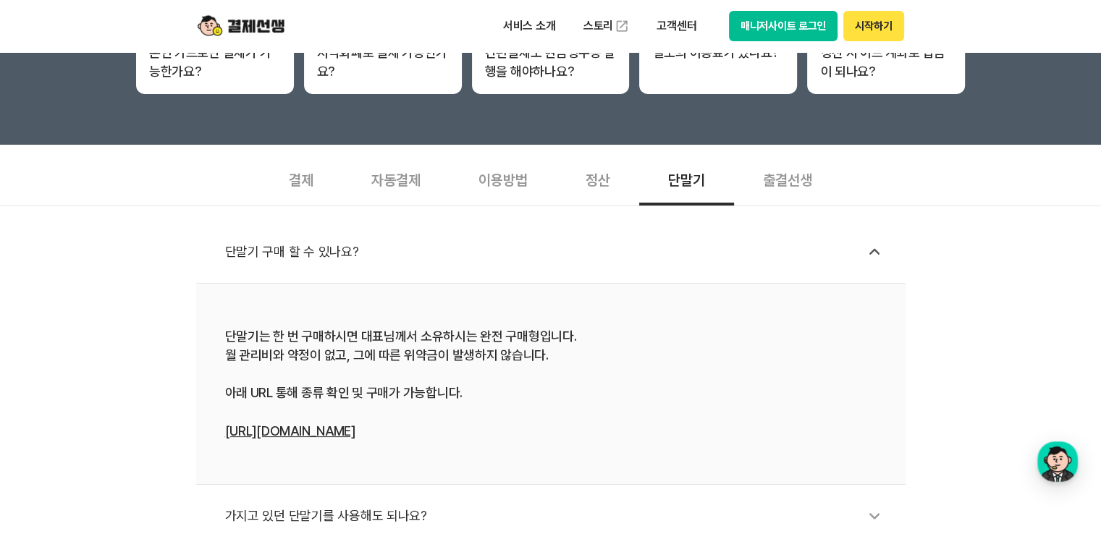
scroll to position [507, 0]
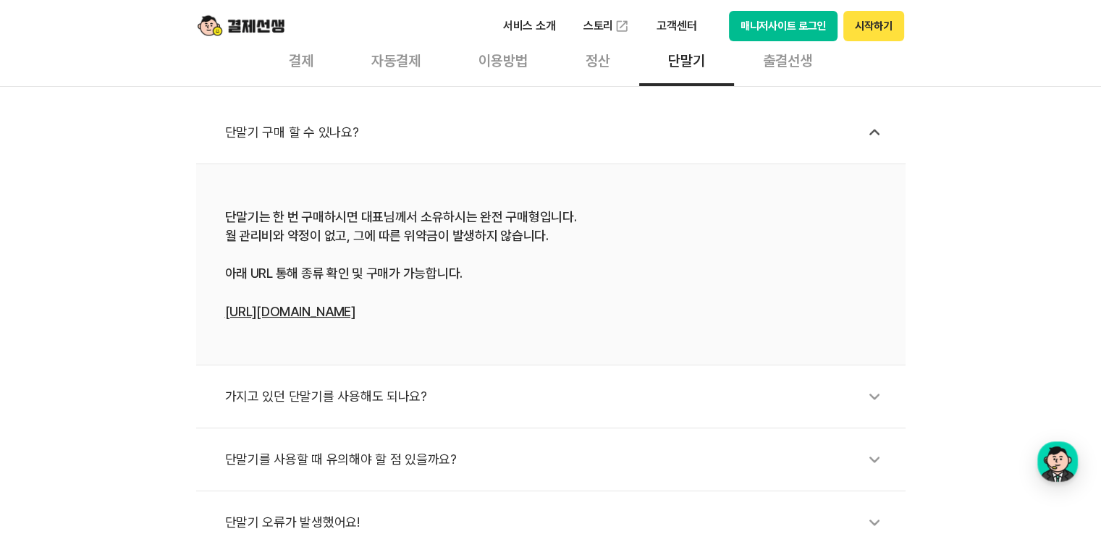
click at [355, 312] on link "https://linq.kr:9000/payssam" at bounding box center [290, 311] width 130 height 15
click at [788, 67] on div "출결선생" at bounding box center [787, 60] width 107 height 54
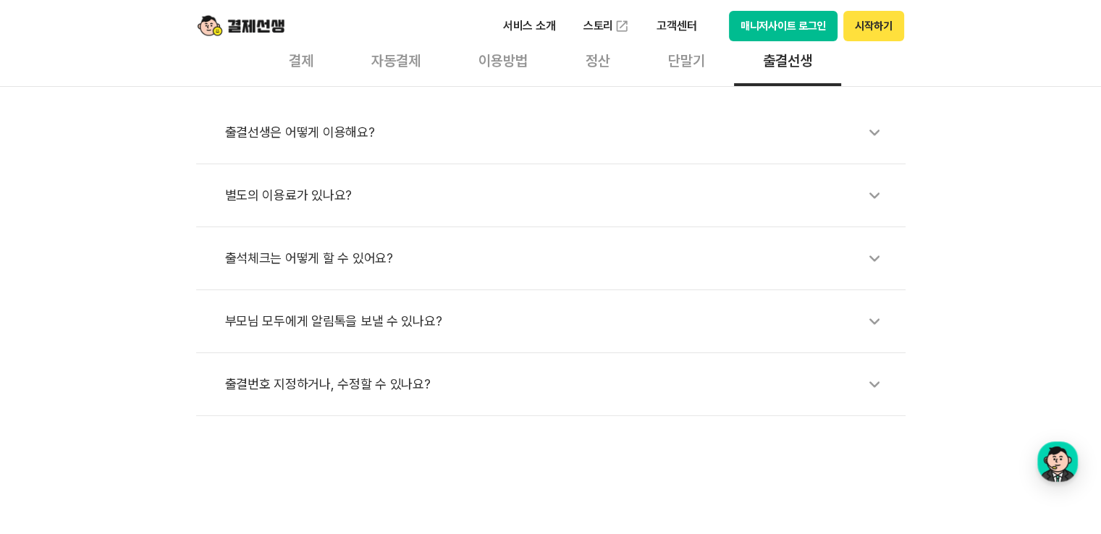
click at [877, 130] on icon at bounding box center [874, 132] width 33 height 33
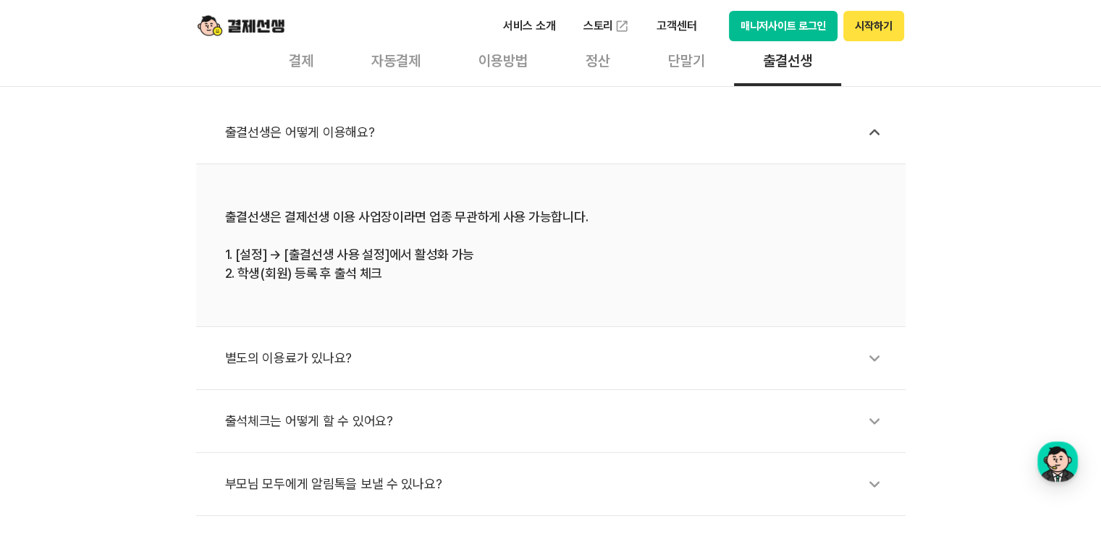
click at [868, 357] on icon at bounding box center [874, 358] width 33 height 33
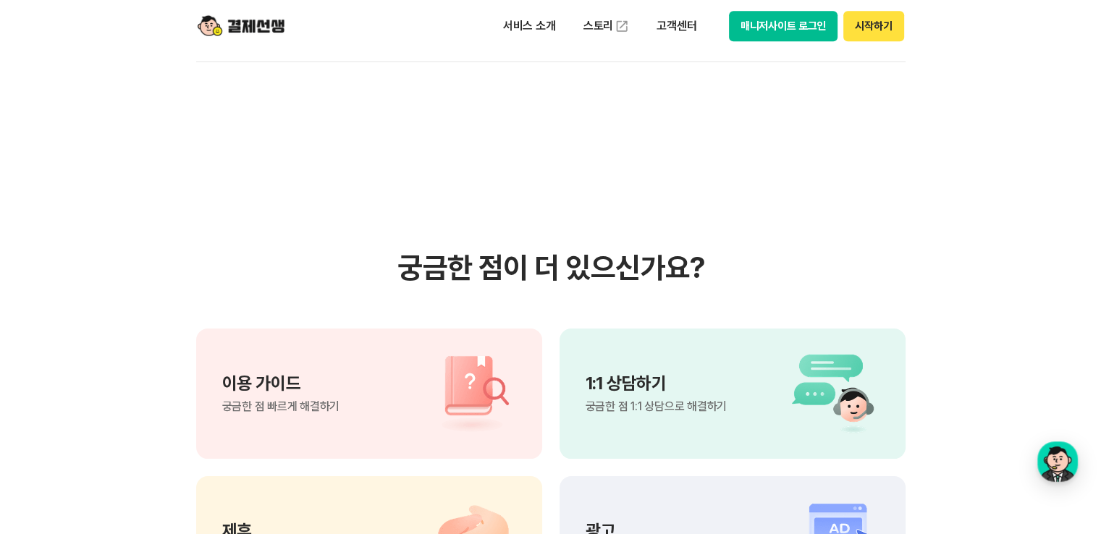
scroll to position [1231, 0]
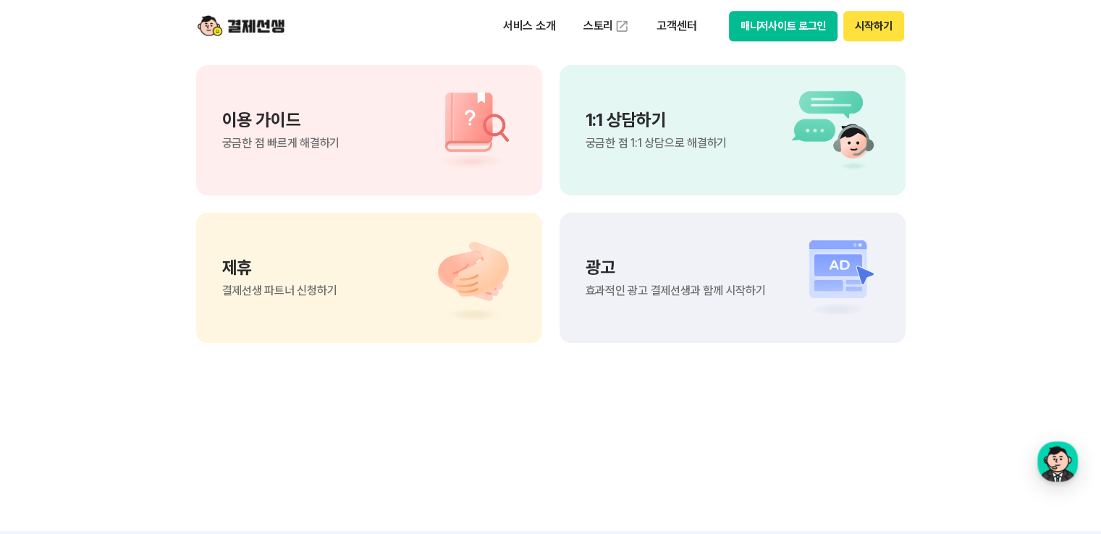
click at [291, 139] on span "궁금한 점 빠르게 해결하기" at bounding box center [281, 144] width 118 height 12
